Goal: Task Accomplishment & Management: Complete application form

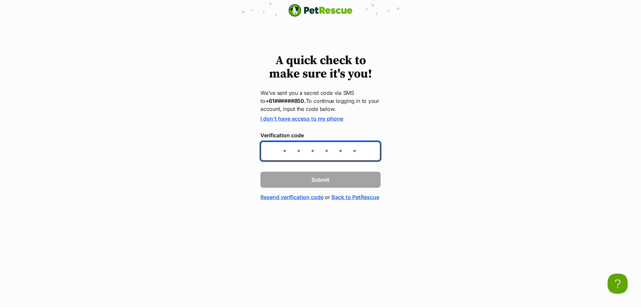
click at [308, 153] on input "Verification code" at bounding box center [320, 151] width 120 height 20
type input "810897"
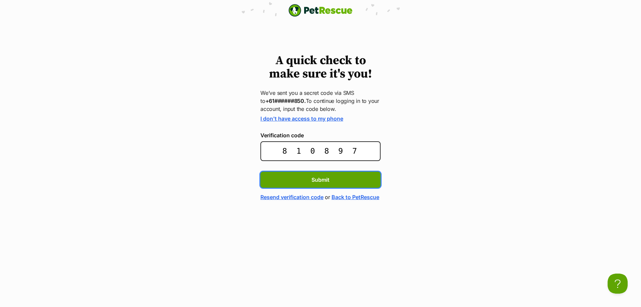
click at [260, 172] on button "Submit" at bounding box center [320, 180] width 120 height 16
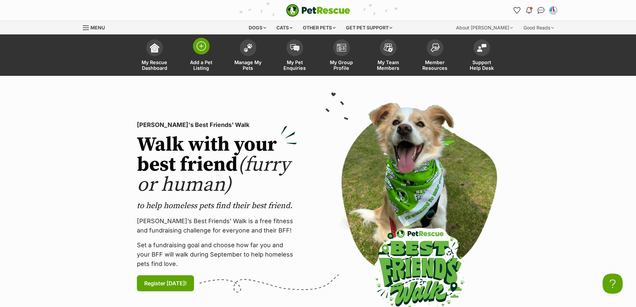
click at [193, 47] on span at bounding box center [201, 46] width 17 height 17
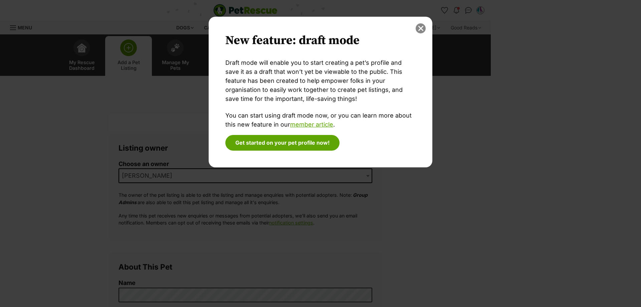
click at [420, 25] on button "close" at bounding box center [421, 28] width 10 height 10
